Goal: Task Accomplishment & Management: Use online tool/utility

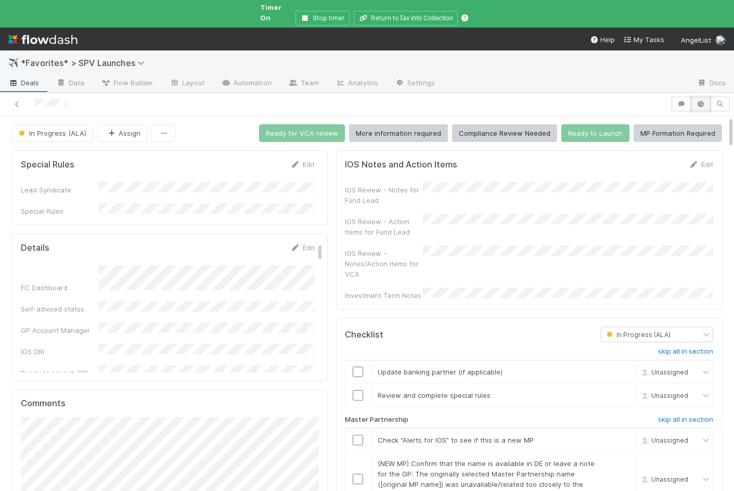
click at [704, 101] on icon "button" at bounding box center [701, 104] width 10 height 6
click at [702, 101] on icon "button" at bounding box center [701, 104] width 10 height 6
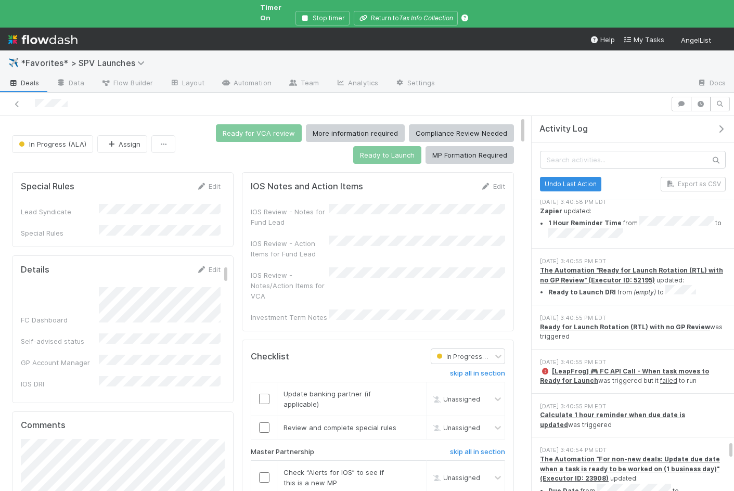
scroll to position [7764, 0]
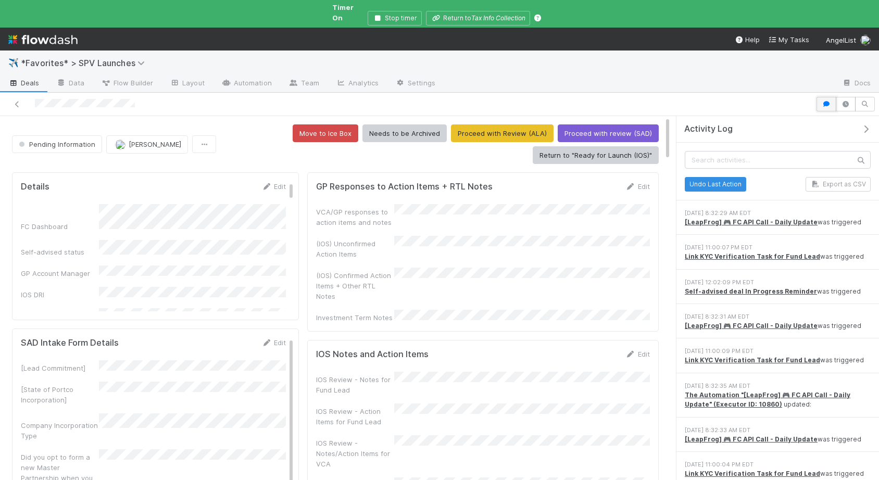
click at [822, 100] on button "button" at bounding box center [826, 104] width 20 height 15
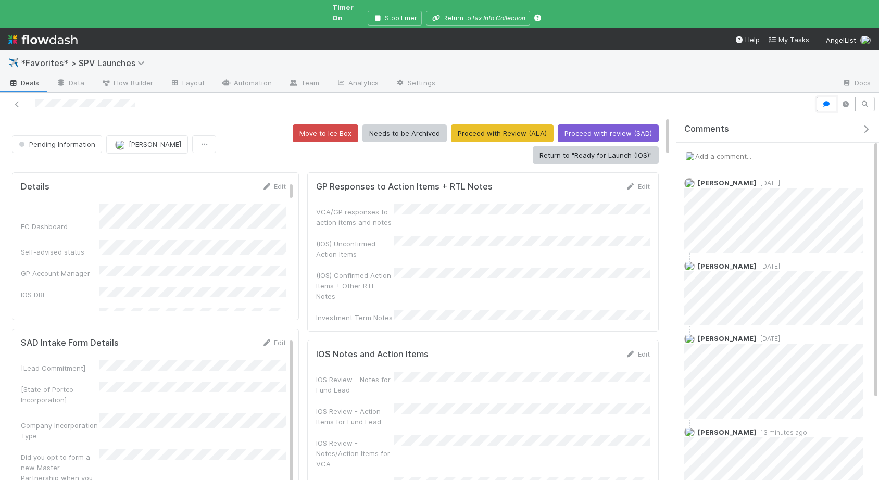
scroll to position [162, 0]
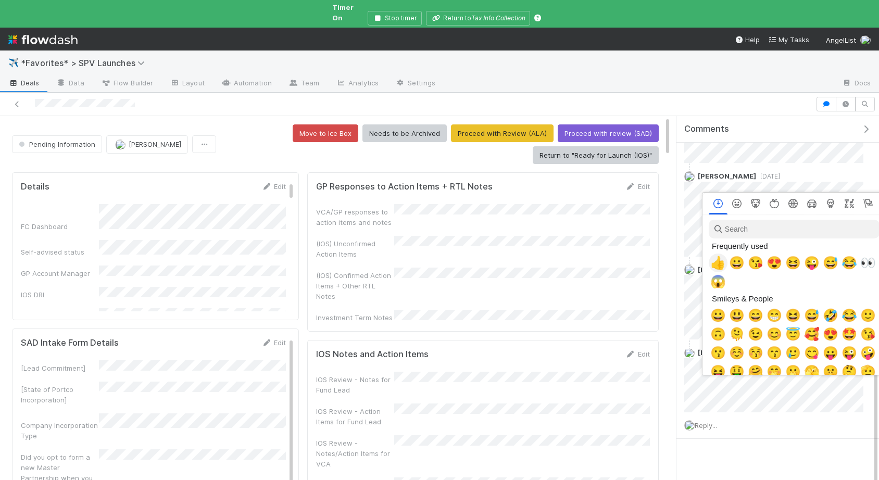
click at [717, 262] on span "👍" at bounding box center [718, 263] width 16 height 15
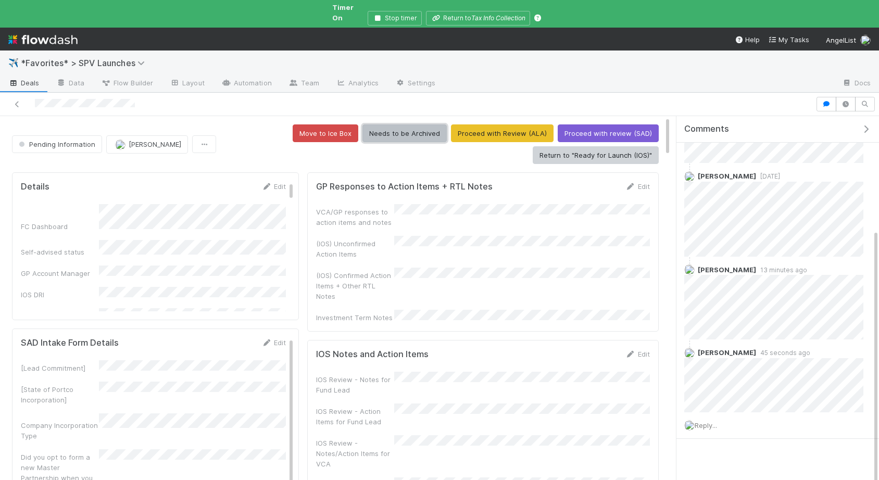
click at [397, 131] on button "Needs to be Archived" at bounding box center [404, 133] width 84 height 18
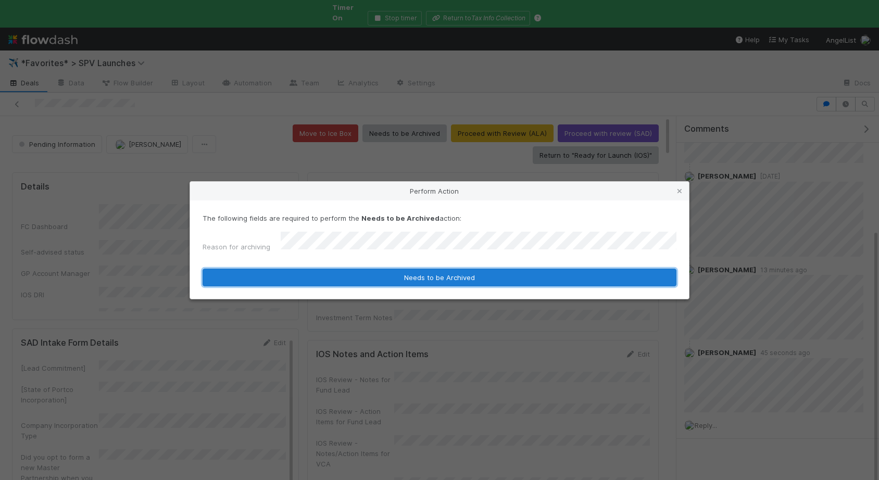
click at [401, 274] on button "Needs to be Archived" at bounding box center [439, 278] width 474 height 18
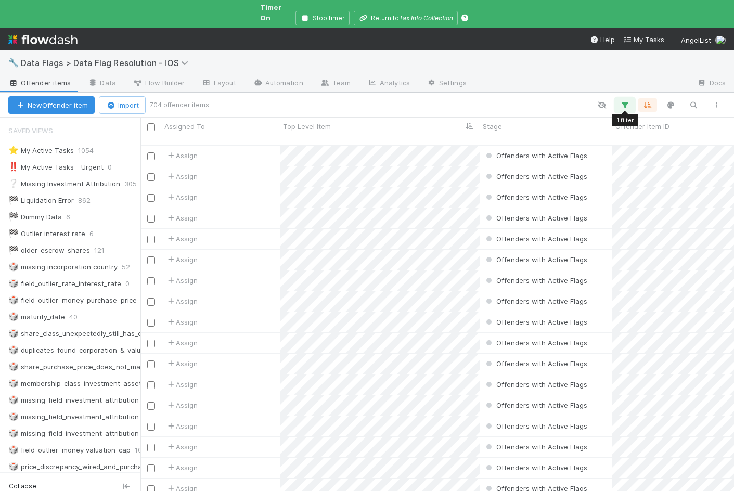
click at [623, 100] on icon "button" at bounding box center [625, 104] width 10 height 9
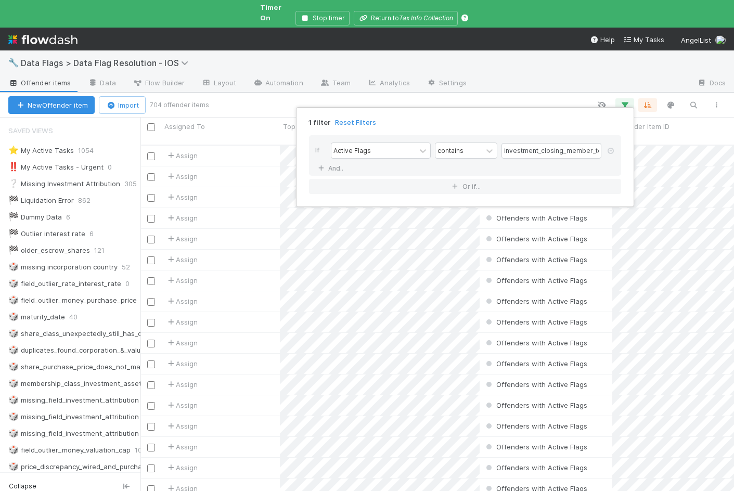
click at [490, 100] on div "1 filter Reset Filters If Active Flags contains investment_closing_member_total…" at bounding box center [367, 245] width 734 height 491
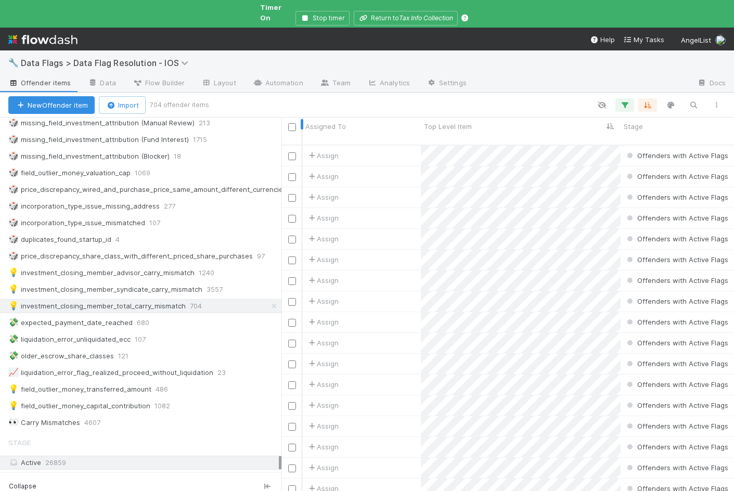
scroll to position [364, 422]
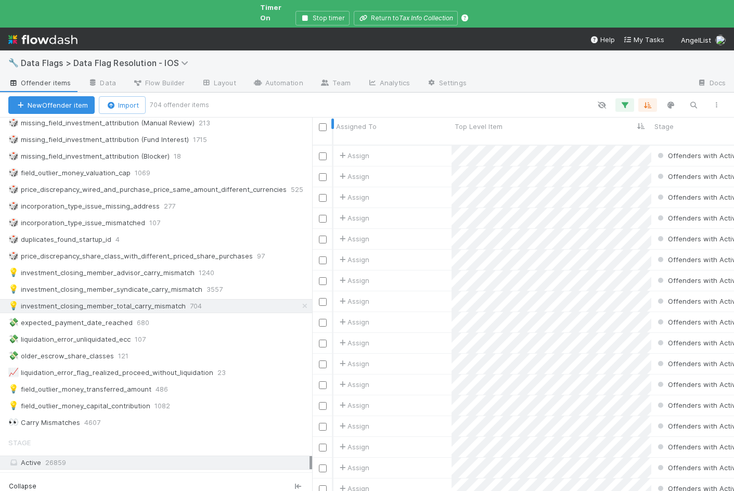
drag, startPoint x: 141, startPoint y: 113, endPoint x: 334, endPoint y: 115, distance: 193.1
click at [334, 118] on div "Assigned To Top Level Item Stage Offender Item ID Offender Item Name Offender I…" at bounding box center [367, 305] width 734 height 374
click at [306, 303] on icon at bounding box center [305, 306] width 10 height 7
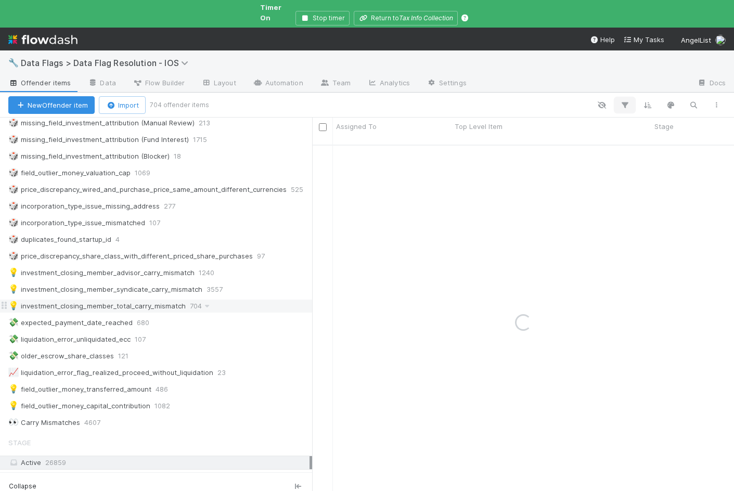
click at [625, 100] on icon "button" at bounding box center [625, 104] width 10 height 9
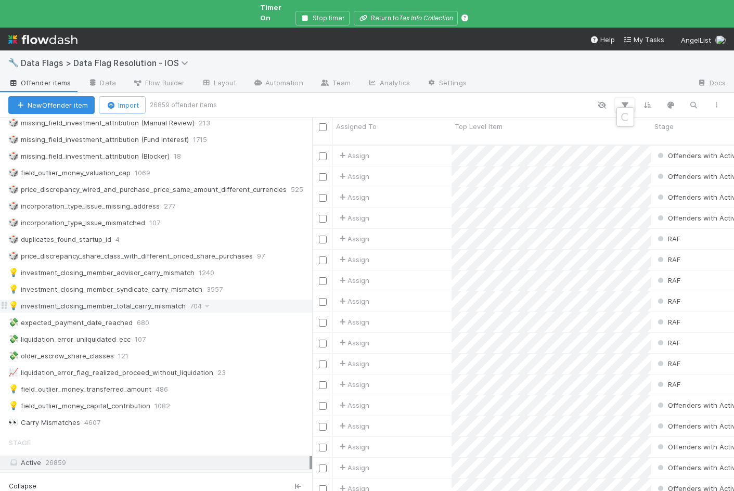
scroll to position [364, 422]
click at [356, 125] on button "Add Filter" at bounding box center [465, 127] width 312 height 15
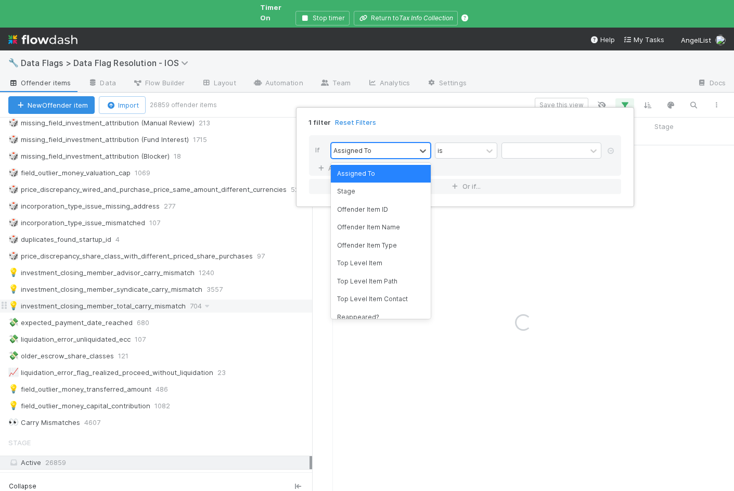
click at [359, 147] on div "Assigned To" at bounding box center [353, 150] width 38 height 9
click at [363, 233] on div "Offender Item Name" at bounding box center [381, 228] width 100 height 18
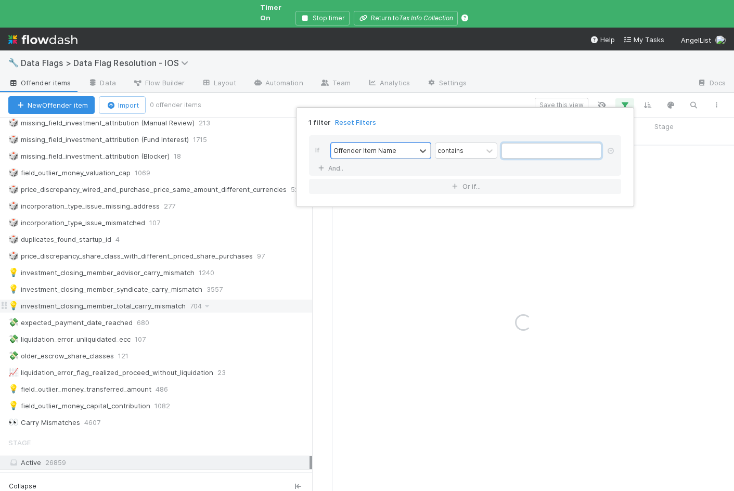
click at [510, 150] on input "text" at bounding box center [552, 151] width 100 height 16
type input "quant fund"
click at [340, 167] on link "And.." at bounding box center [331, 168] width 33 height 15
click at [350, 169] on div "Assigned To" at bounding box center [353, 168] width 38 height 9
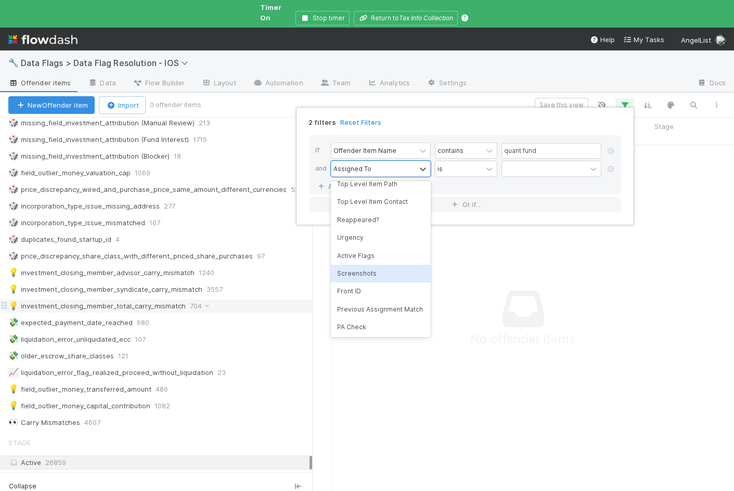
scroll to position [131, 0]
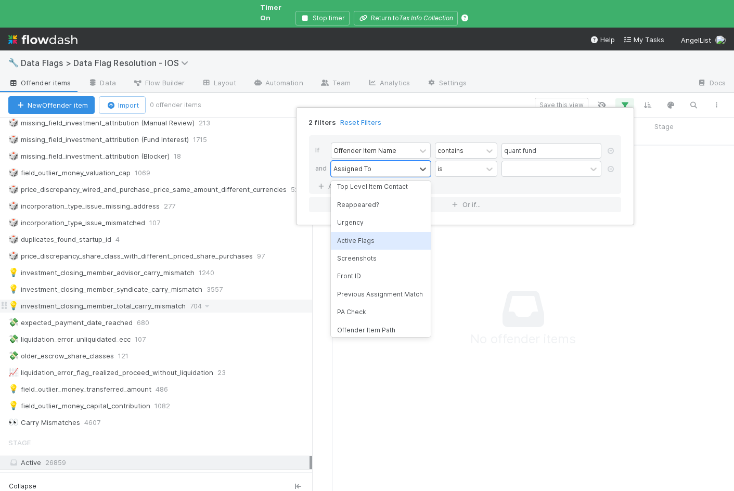
click at [367, 242] on div "Active Flags" at bounding box center [381, 241] width 100 height 18
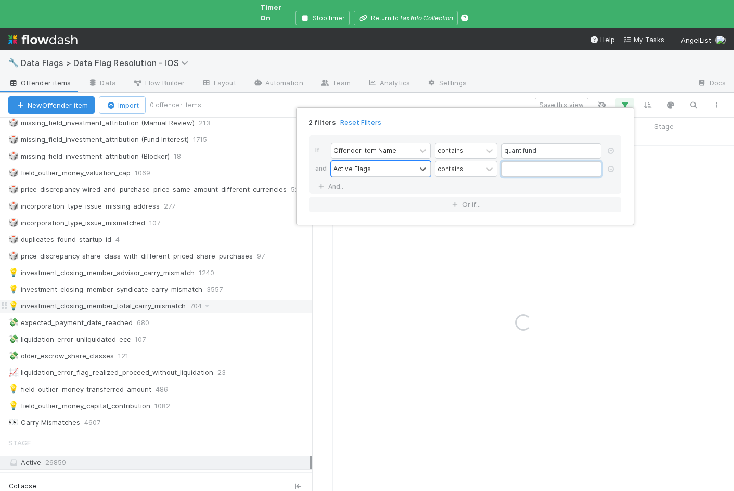
click at [516, 167] on input "text" at bounding box center [552, 169] width 100 height 16
type input "carry"
click at [511, 97] on div "2 filters Reset Filters If Offender Item Name contains quant fund and Active Fl…" at bounding box center [367, 245] width 734 height 491
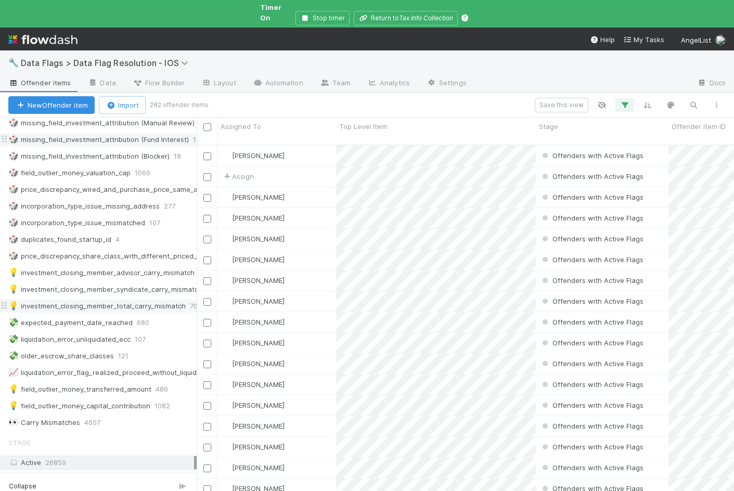
scroll to position [364, 538]
drag, startPoint x: 312, startPoint y: 121, endPoint x: 197, endPoint y: 128, distance: 115.8
click at [197, 128] on div at bounding box center [197, 305] width 1 height 374
click at [620, 100] on icon "button" at bounding box center [625, 104] width 10 height 9
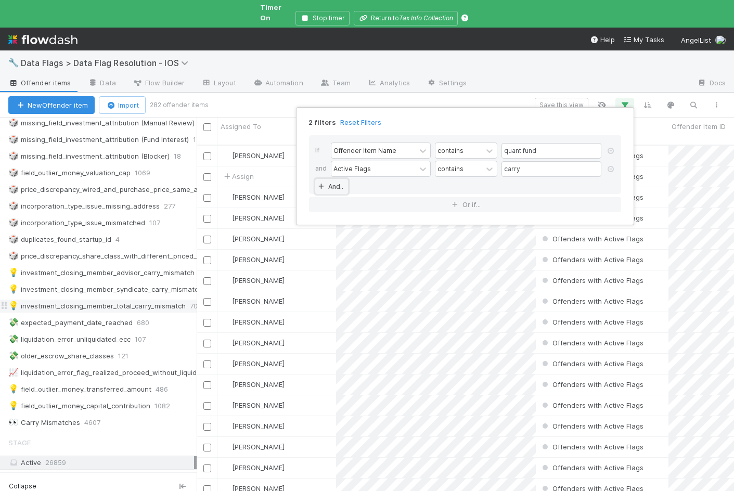
click at [339, 187] on link "And.." at bounding box center [331, 186] width 33 height 15
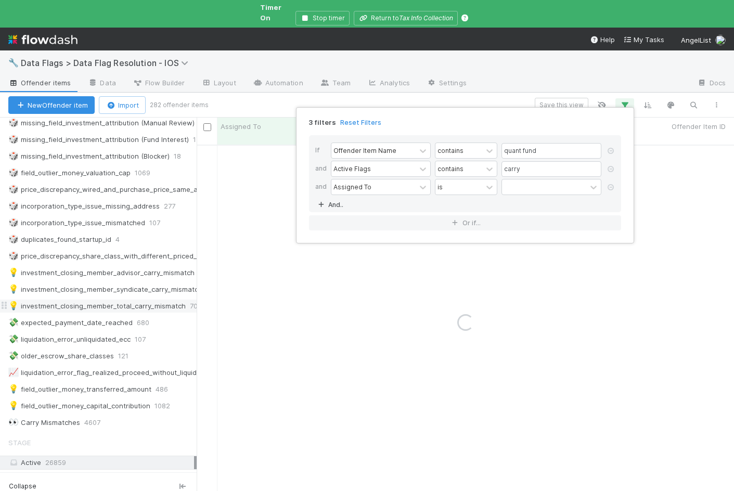
click at [347, 191] on div "Assigned To" at bounding box center [353, 186] width 38 height 9
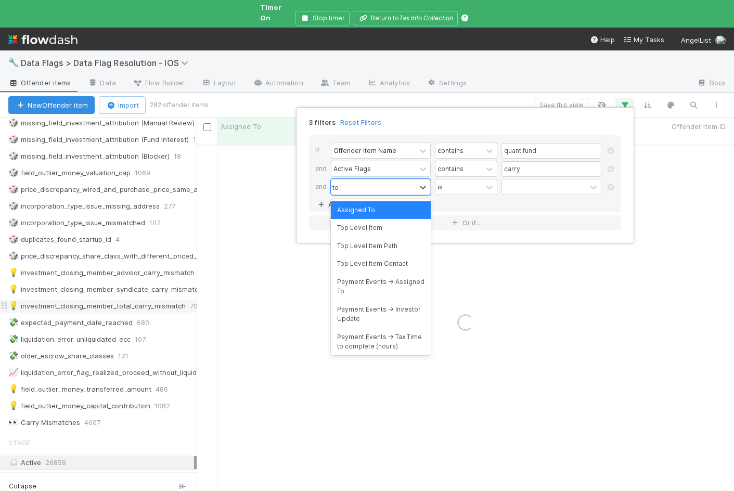
type input "top"
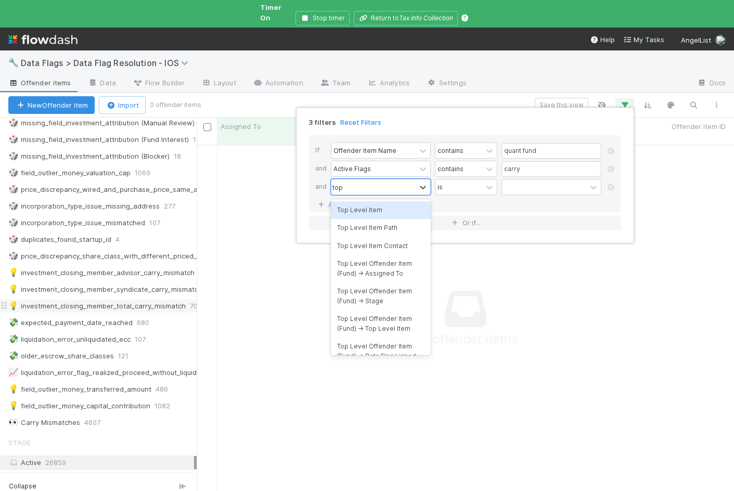
click at [371, 211] on div "Top Level Item" at bounding box center [381, 210] width 100 height 18
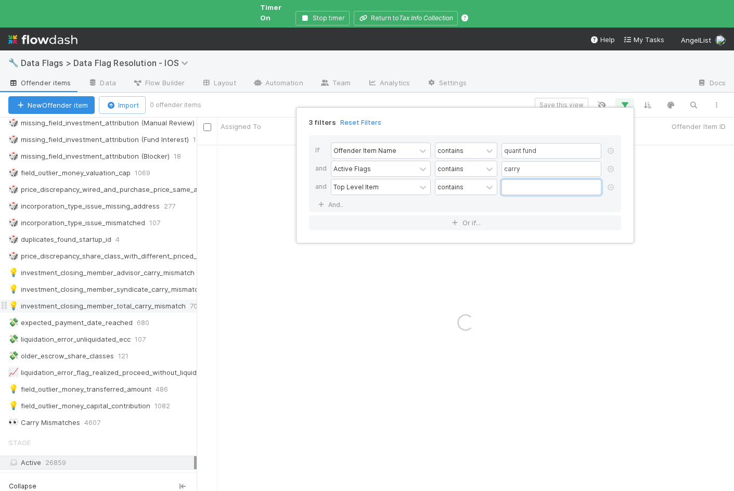
click at [512, 187] on input "text" at bounding box center [552, 188] width 100 height 16
type input "roll up"
click at [475, 112] on div "3 filters Reset Filters" at bounding box center [465, 119] width 329 height 15
click at [474, 97] on div "3 filters Reset Filters If Offender Item Name contains quant fund and Active Fl…" at bounding box center [367, 245] width 734 height 491
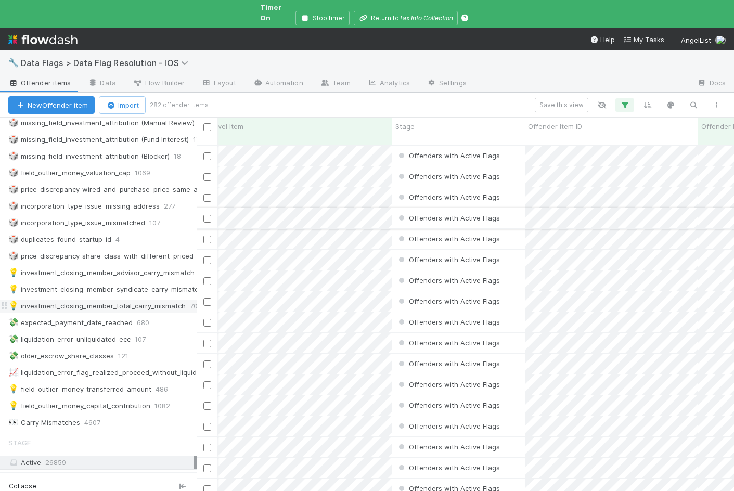
scroll to position [0, 0]
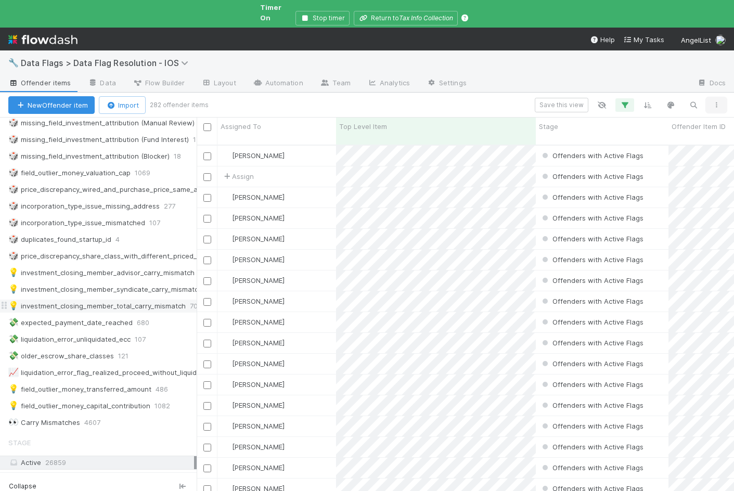
click at [717, 102] on icon "button" at bounding box center [717, 105] width 10 height 6
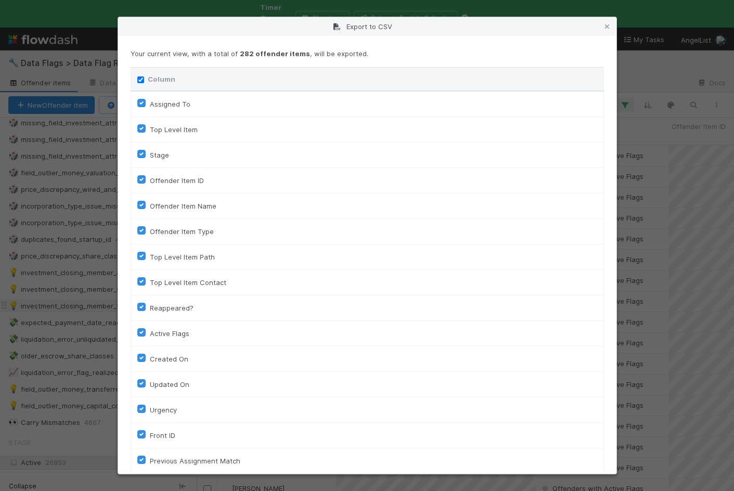
click at [140, 80] on input "Column" at bounding box center [140, 80] width 7 height 7
checkbox input "false"
checkbox To "false"
checkbox input "false"
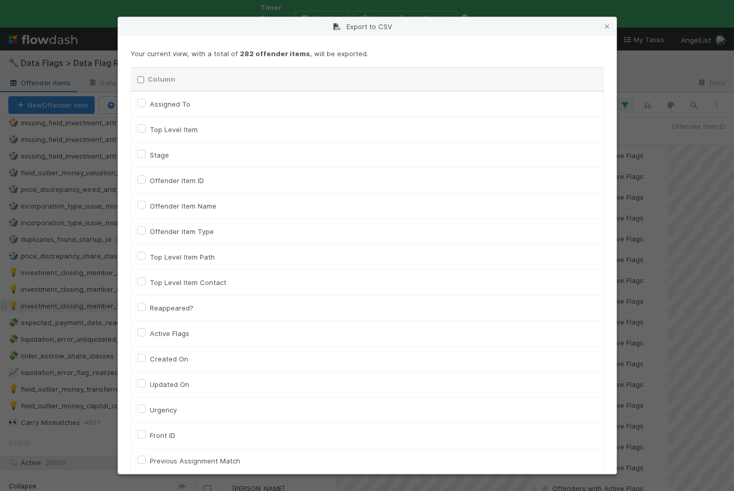
checkbox input "false"
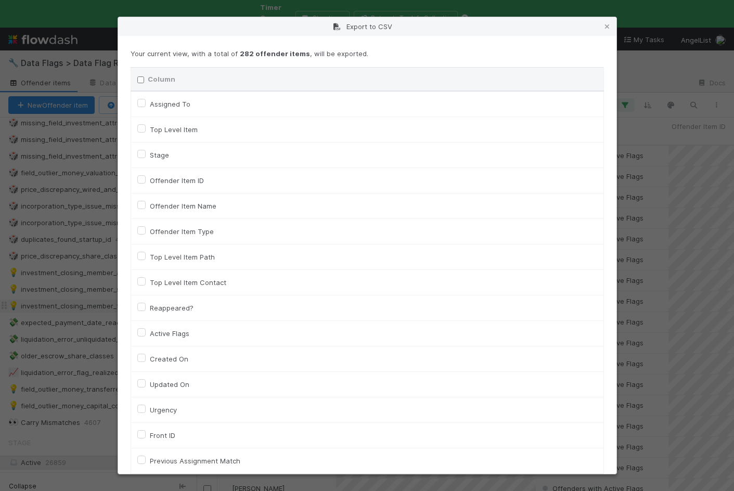
checkbox input "false"
checkbox On "false"
checkbox input "false"
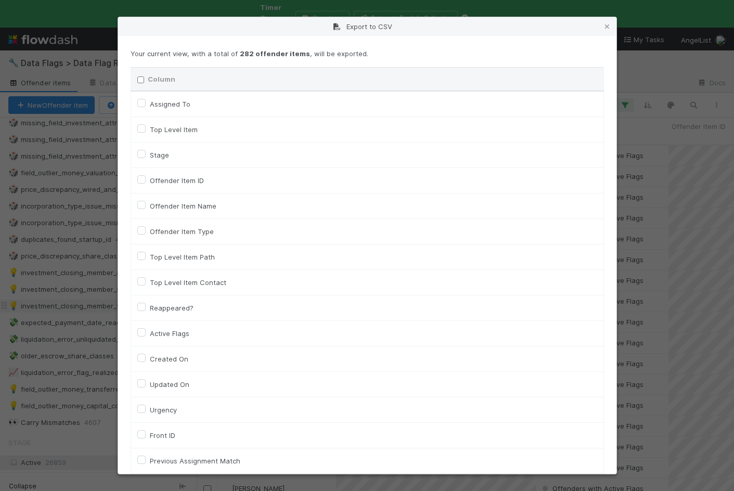
checkbox input "false"
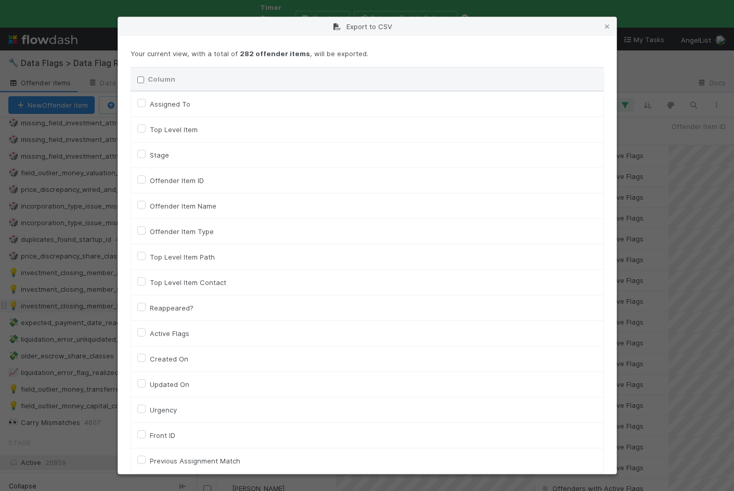
checkbox input "false"
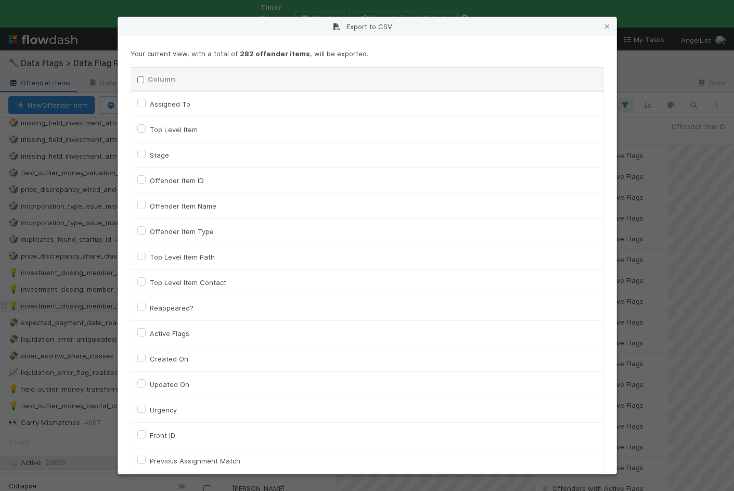
checkbox input "false"
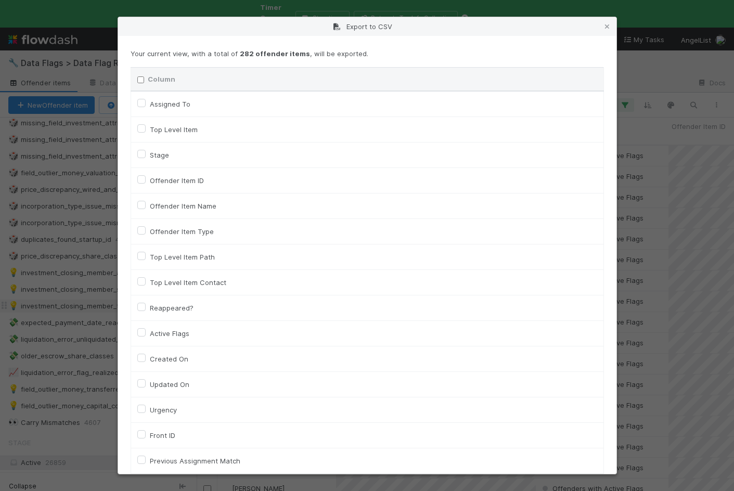
checkbox input "false"
checkbox URL "false"
click at [150, 128] on label "Top Level Item" at bounding box center [174, 129] width 48 height 12
click at [140, 128] on input "Top Level Item" at bounding box center [141, 127] width 8 height 9
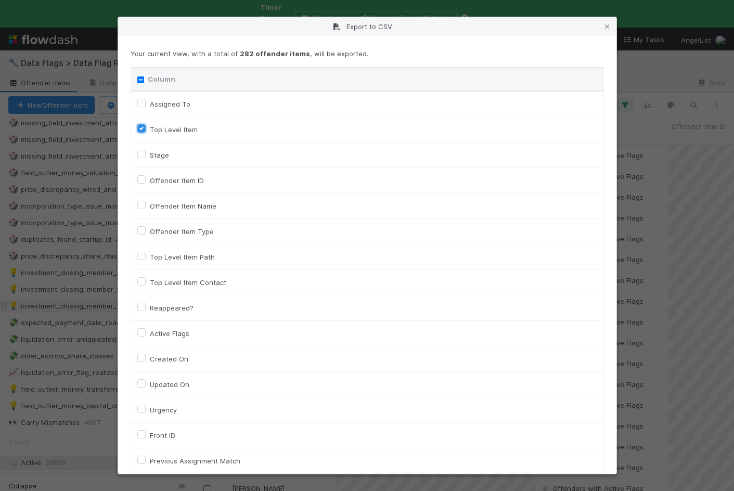
checkbox input "true"
click at [150, 180] on label "Offender Item ID" at bounding box center [177, 180] width 54 height 12
click at [142, 180] on input "Offender Item ID" at bounding box center [141, 178] width 8 height 9
checkbox input "true"
click at [150, 206] on label "Offender Item Name" at bounding box center [183, 206] width 67 height 12
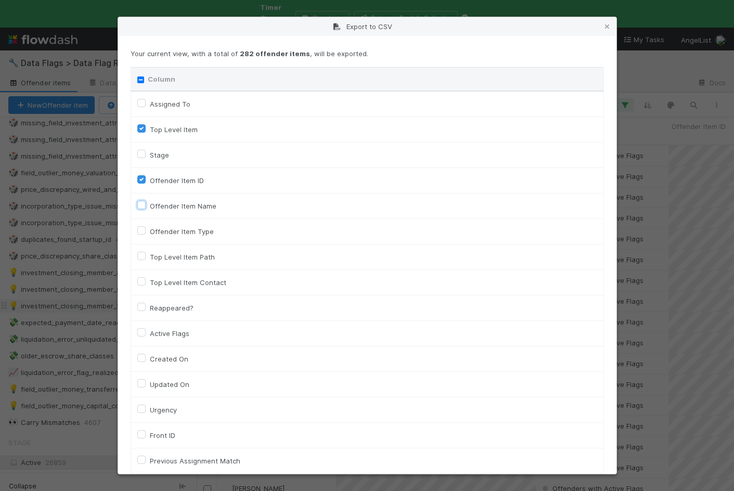
click at [142, 206] on input "Offender Item Name" at bounding box center [141, 204] width 8 height 9
checkbox input "true"
click at [150, 231] on label "Offender Item Type" at bounding box center [182, 231] width 64 height 12
click at [142, 231] on input "Offender Item Type" at bounding box center [141, 229] width 8 height 9
checkbox input "true"
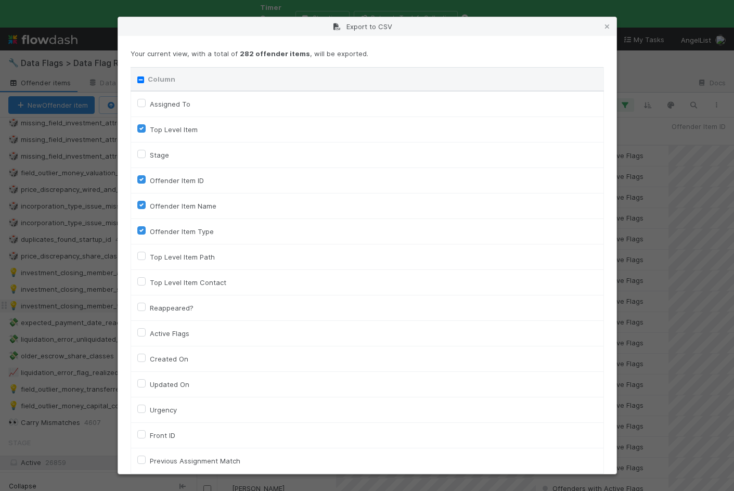
click at [150, 256] on label "Top Level Item Path" at bounding box center [182, 257] width 65 height 12
click at [142, 256] on input "Top Level Item Path" at bounding box center [141, 255] width 8 height 9
checkbox input "true"
click at [150, 280] on label "Top Level Item Contact" at bounding box center [188, 282] width 77 height 12
click at [142, 280] on input "Top Level Item Contact" at bounding box center [141, 280] width 8 height 9
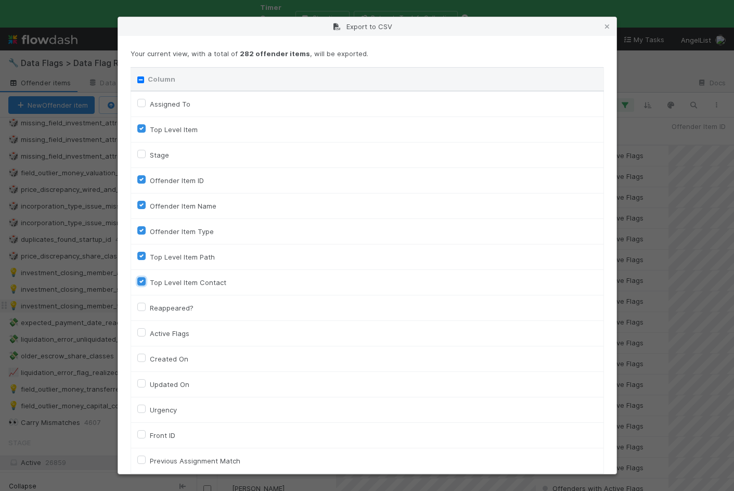
checkbox input "true"
click at [150, 332] on label "Active Flags" at bounding box center [170, 333] width 40 height 12
click at [142, 332] on input "Active Flags" at bounding box center [141, 331] width 8 height 9
checkbox input "true"
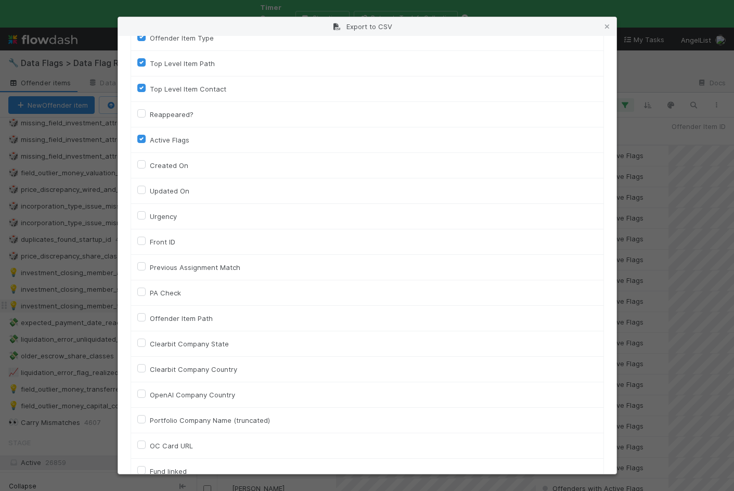
click at [150, 318] on label "Offender Item Path" at bounding box center [181, 318] width 63 height 12
click at [141, 318] on input "Offender Item Path" at bounding box center [141, 316] width 8 height 9
checkbox input "true"
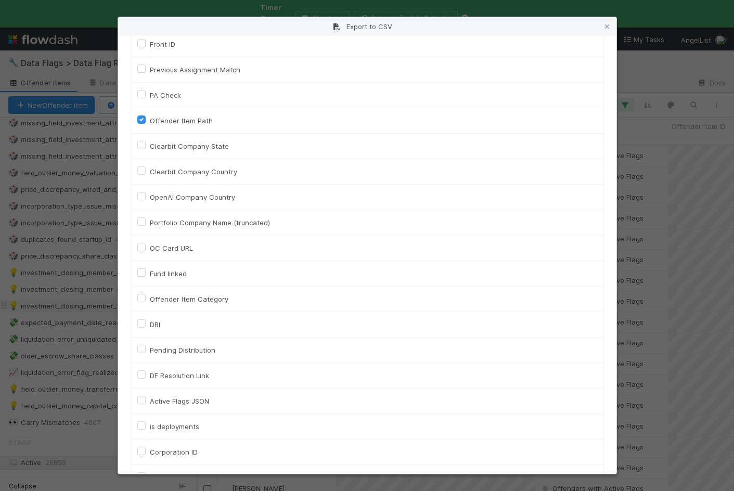
click at [150, 299] on label "Offender Item Category" at bounding box center [189, 299] width 79 height 12
click at [141, 299] on input "Offender Item Category" at bounding box center [141, 297] width 8 height 9
checkbox input "true"
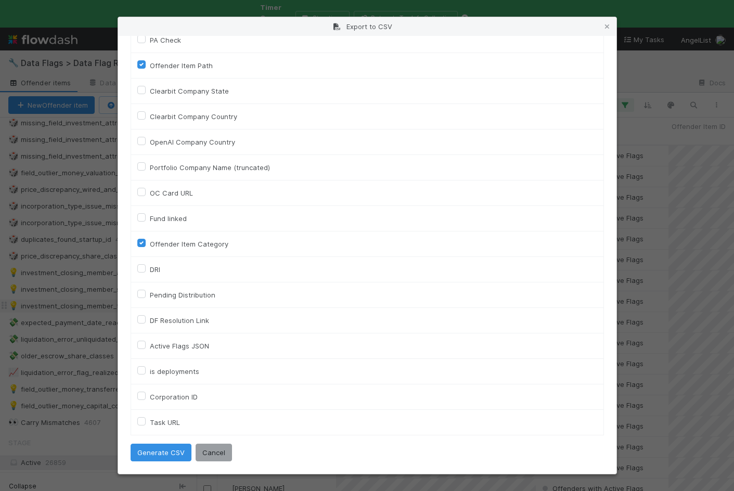
click at [150, 420] on label "Task URL" at bounding box center [165, 422] width 30 height 12
click at [143, 420] on URL "Task URL" at bounding box center [141, 420] width 8 height 9
checkbox URL "true"
click at [144, 456] on button "Generate CSV" at bounding box center [161, 453] width 61 height 18
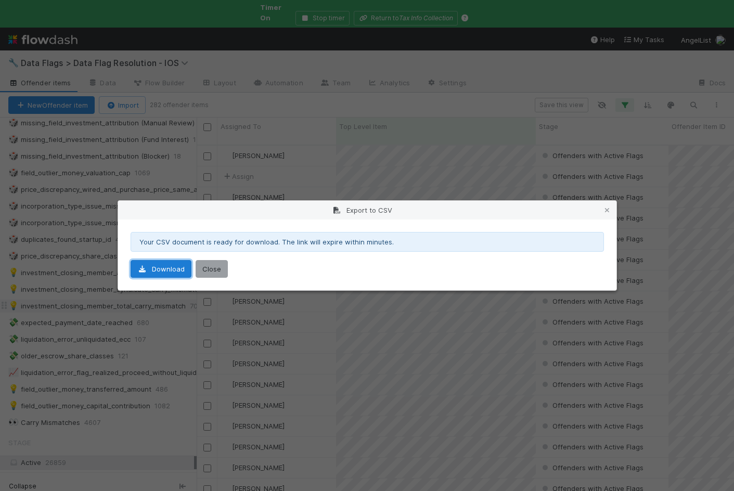
click at [143, 271] on icon at bounding box center [142, 269] width 10 height 7
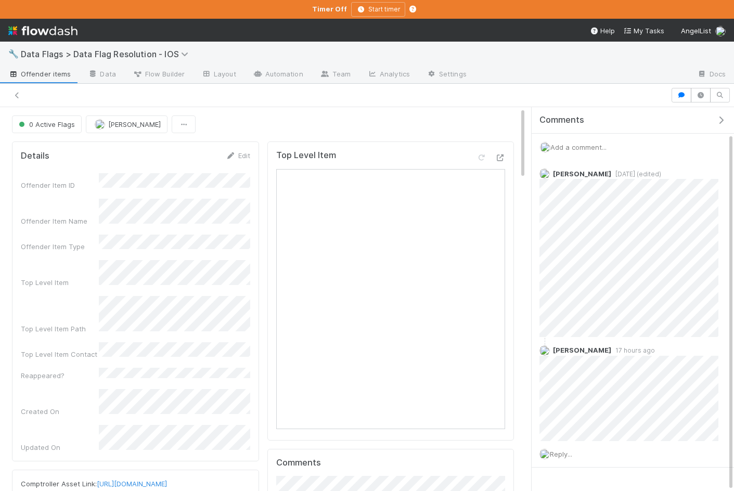
scroll to position [28, 0]
